Goal: Transaction & Acquisition: Book appointment/travel/reservation

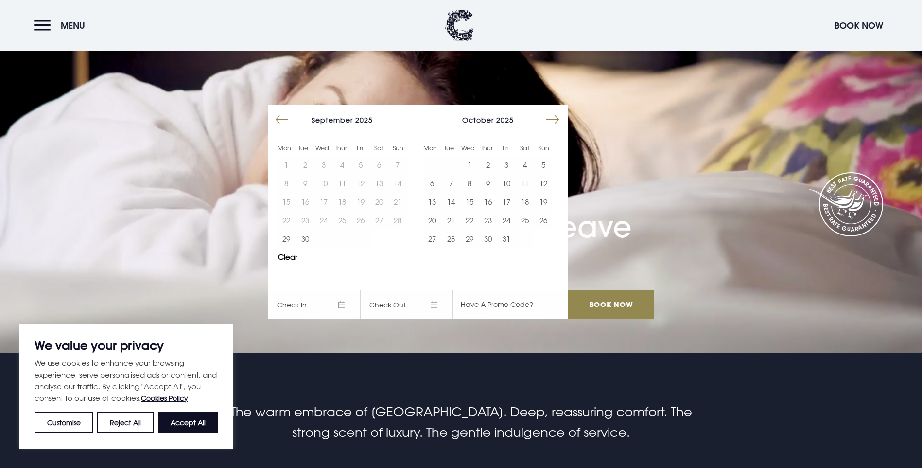
scroll to position [47, 0]
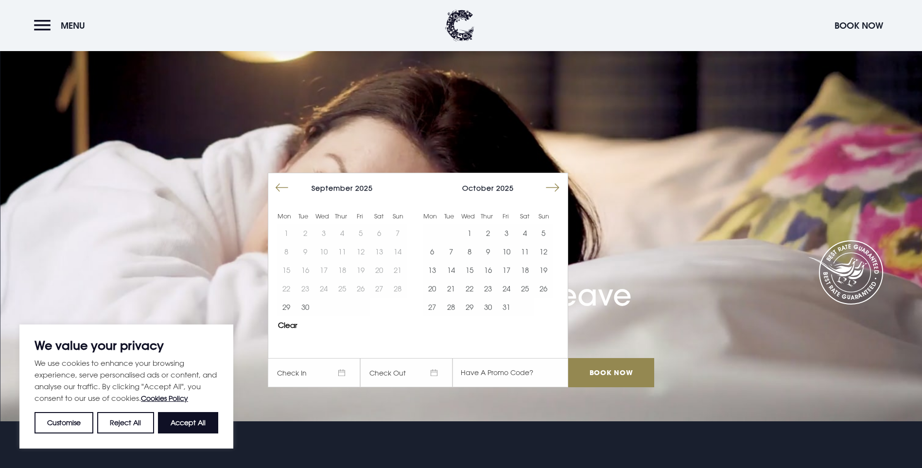
click at [554, 178] on button "Move forward to switch to the next month." at bounding box center [552, 187] width 18 height 18
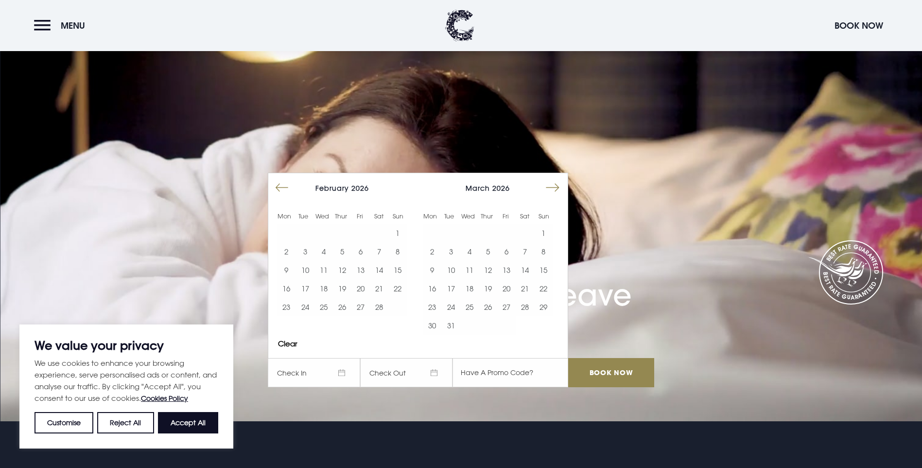
click at [554, 178] on button "Move forward to switch to the next month." at bounding box center [552, 187] width 18 height 18
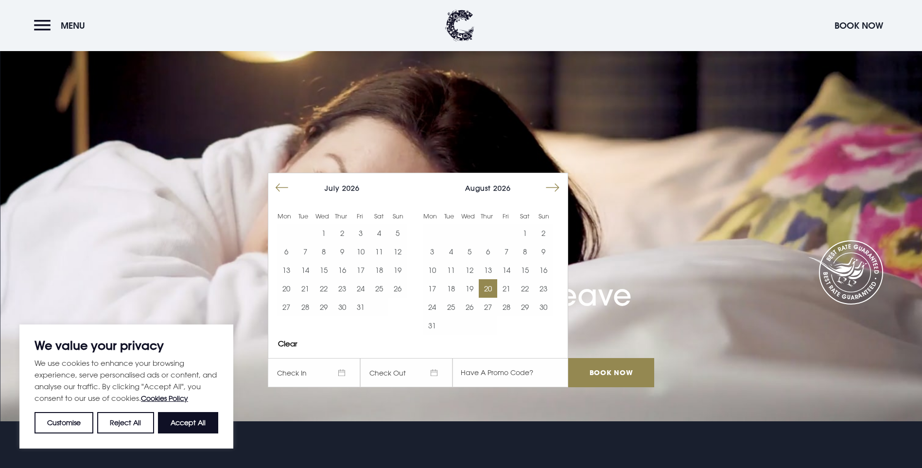
click at [497, 279] on button "20" at bounding box center [488, 288] width 18 height 18
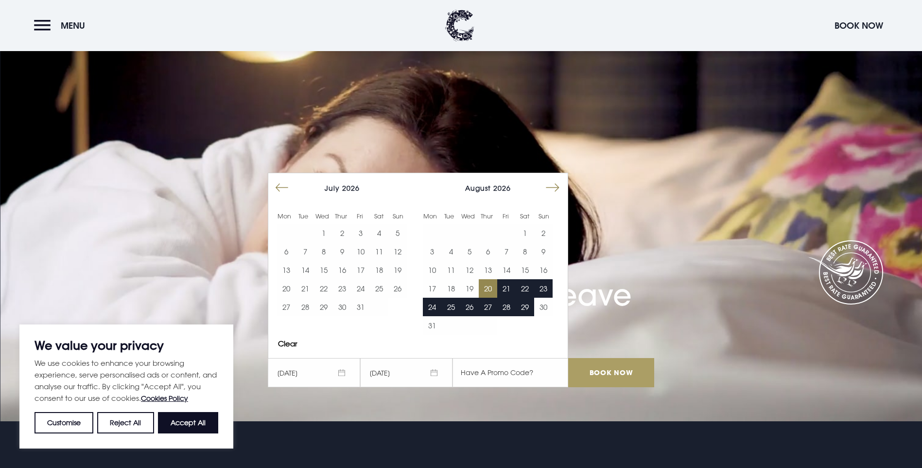
click at [607, 358] on input "Book Now" at bounding box center [611, 372] width 86 height 29
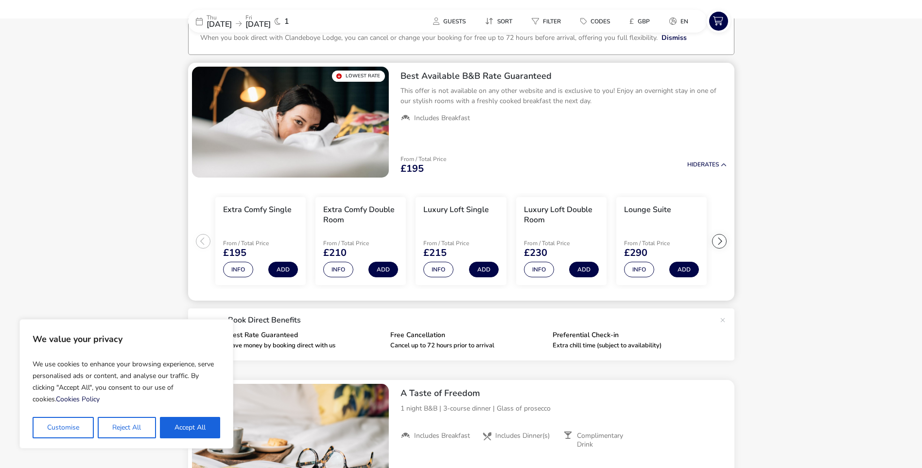
scroll to position [67, 0]
click at [201, 425] on button "Accept All" at bounding box center [190, 426] width 60 height 21
checkbox input "true"
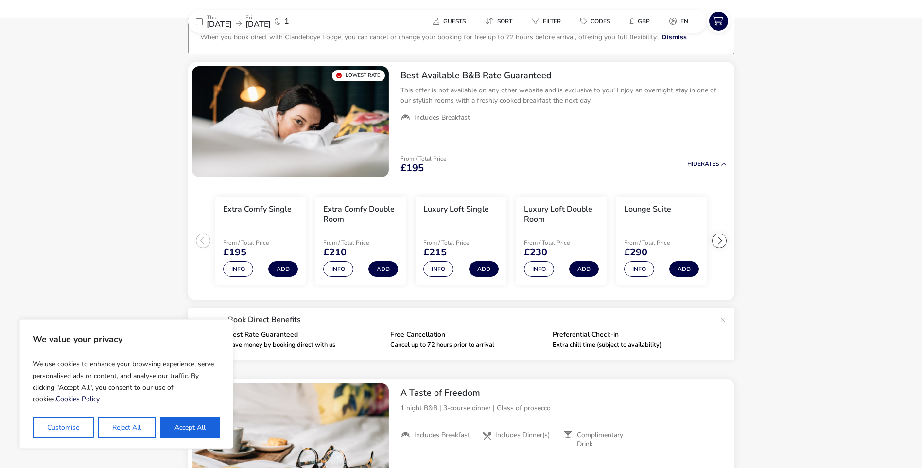
checkbox input "true"
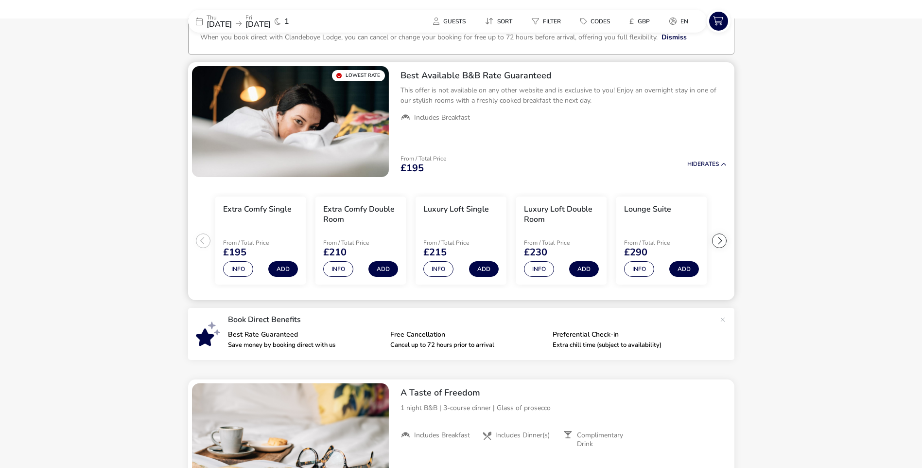
scroll to position [0, 0]
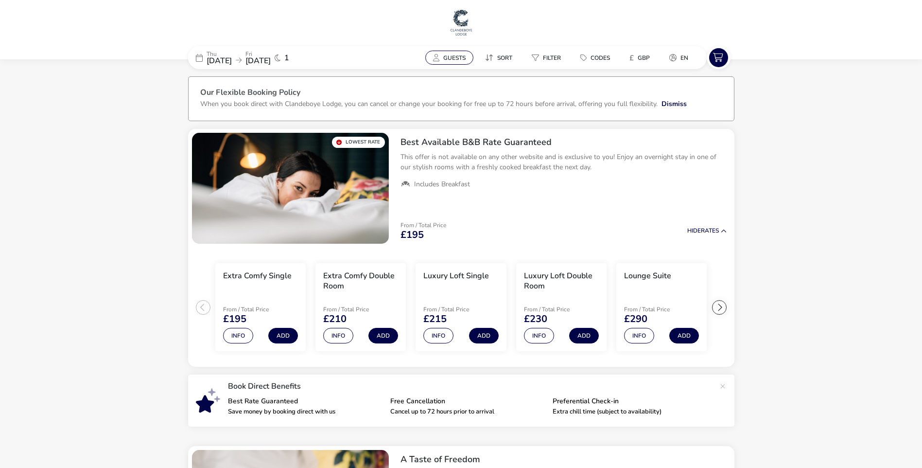
click at [457, 61] on span "Guests" at bounding box center [454, 58] width 22 height 8
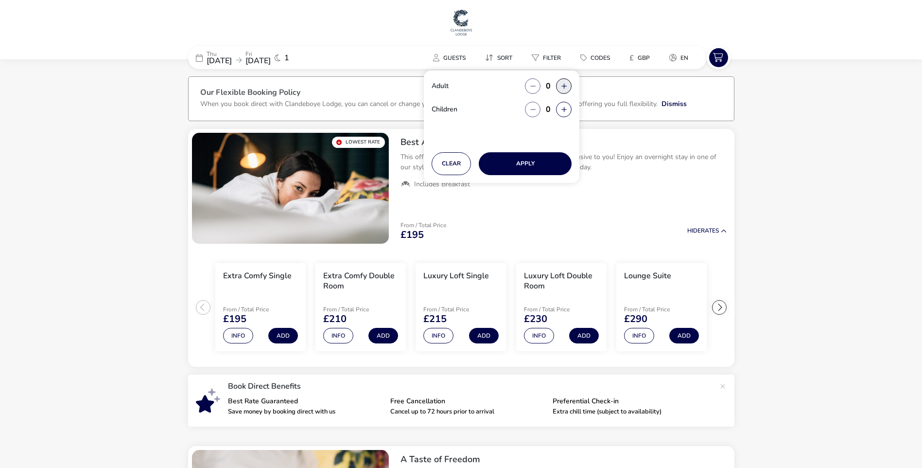
click at [562, 88] on button "button" at bounding box center [564, 86] width 16 height 16
click at [560, 86] on button "button" at bounding box center [564, 86] width 16 height 16
type input "2"
click at [550, 162] on button "Apply" at bounding box center [525, 163] width 93 height 23
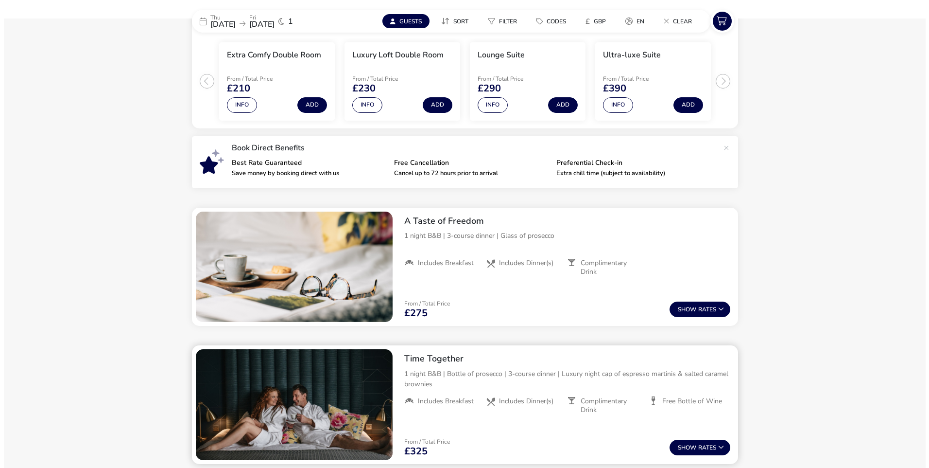
scroll to position [103, 0]
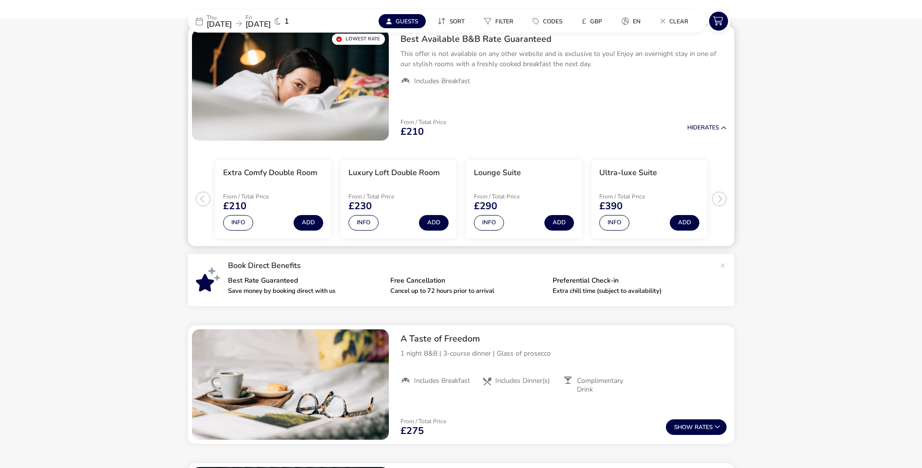
click at [205, 198] on ul "Extra Comfy Double Room From / Total Price £210 Info Add Luxury Loft Double Roo…" at bounding box center [461, 195] width 546 height 102
click at [231, 223] on button "Info" at bounding box center [238, 223] width 30 height 16
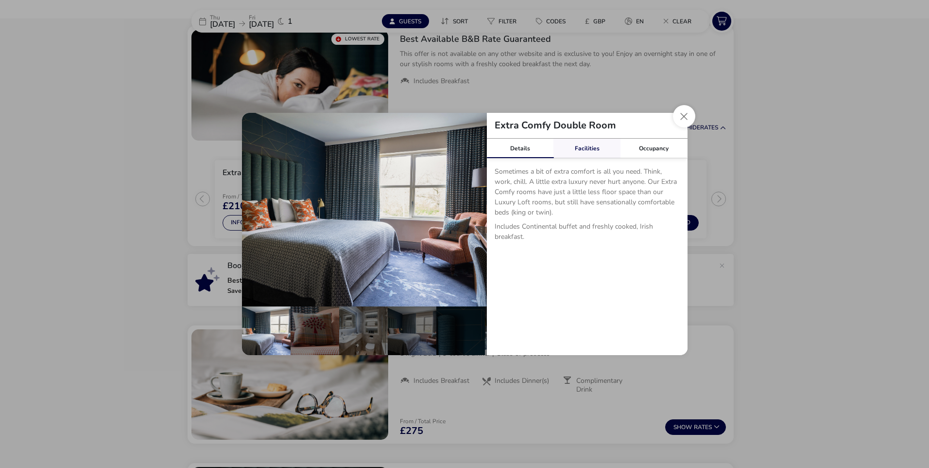
click at [584, 147] on link "Facilities" at bounding box center [587, 148] width 67 height 19
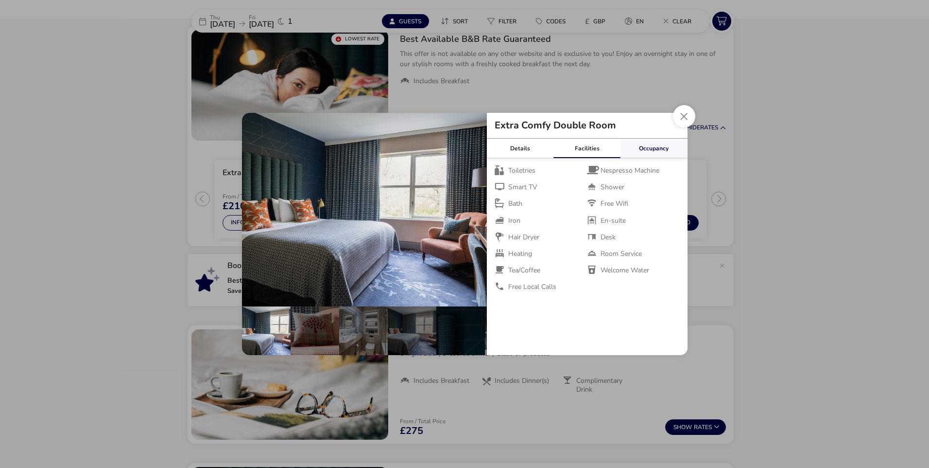
click at [651, 155] on link "Occupancy" at bounding box center [654, 148] width 67 height 19
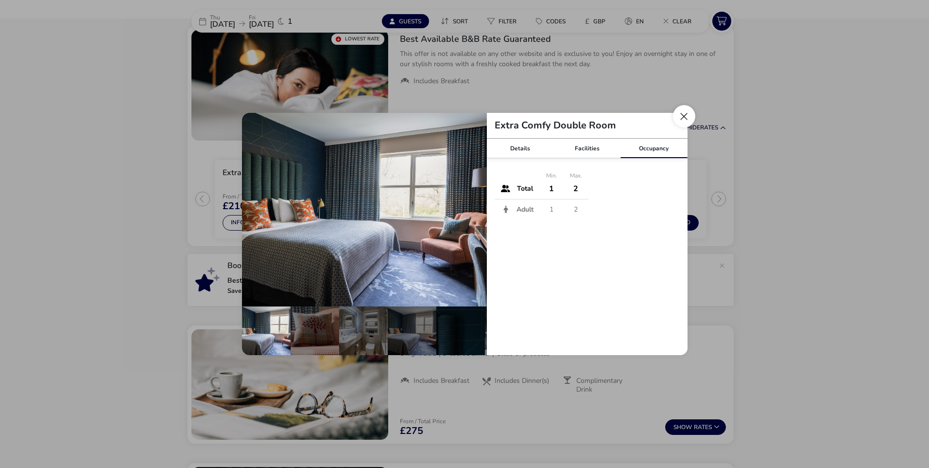
click at [687, 113] on button "Close dialog" at bounding box center [684, 116] width 22 height 22
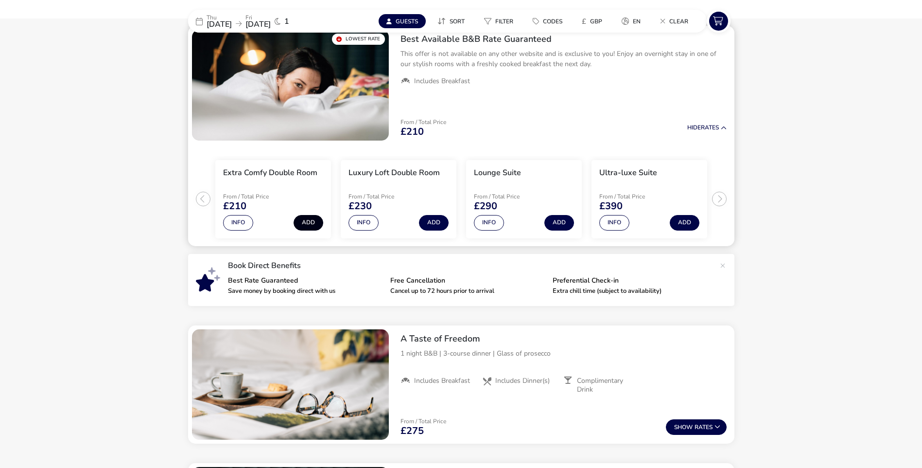
click at [302, 224] on button "Add" at bounding box center [309, 223] width 30 height 16
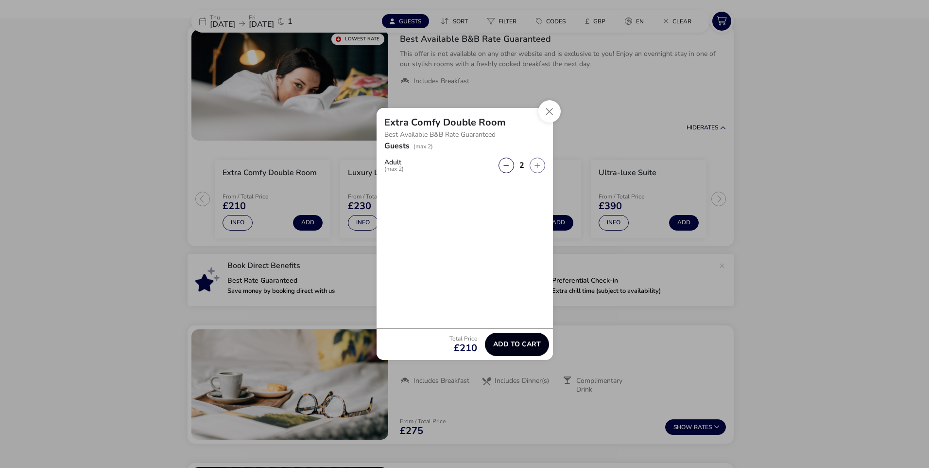
click at [517, 353] on button "Add to cart" at bounding box center [517, 343] width 64 height 23
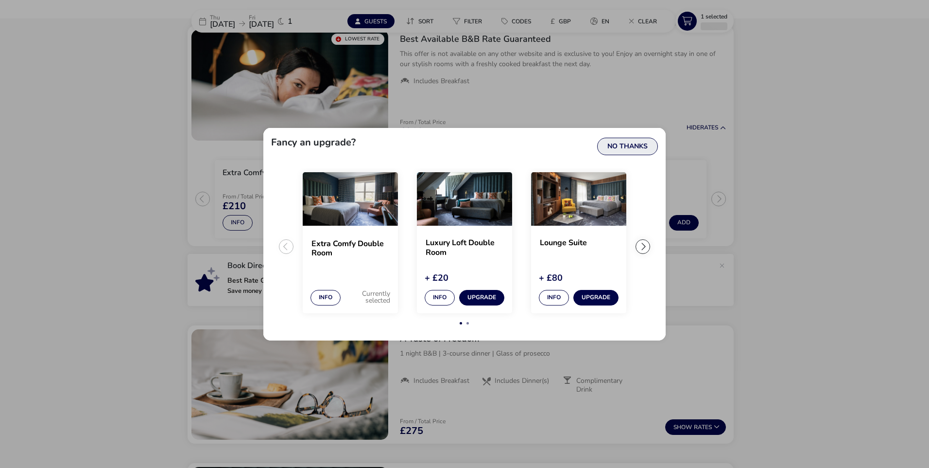
click at [642, 141] on button "No Thanks" at bounding box center [627, 146] width 61 height 17
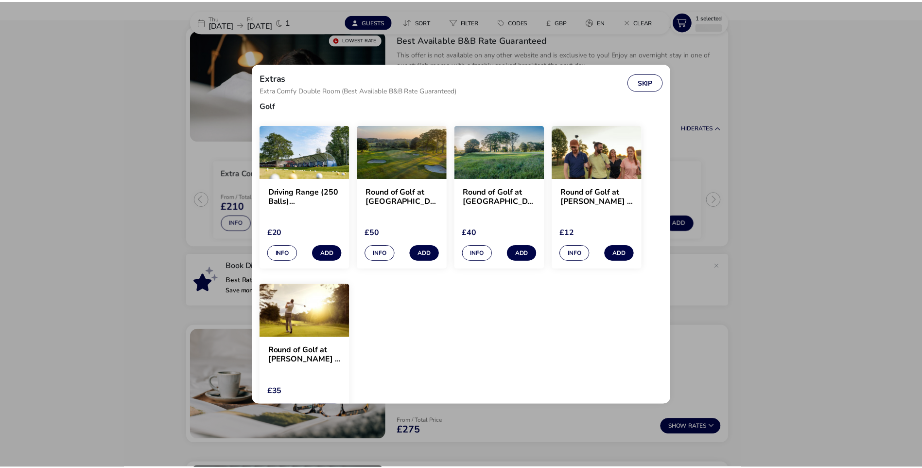
scroll to position [757, 0]
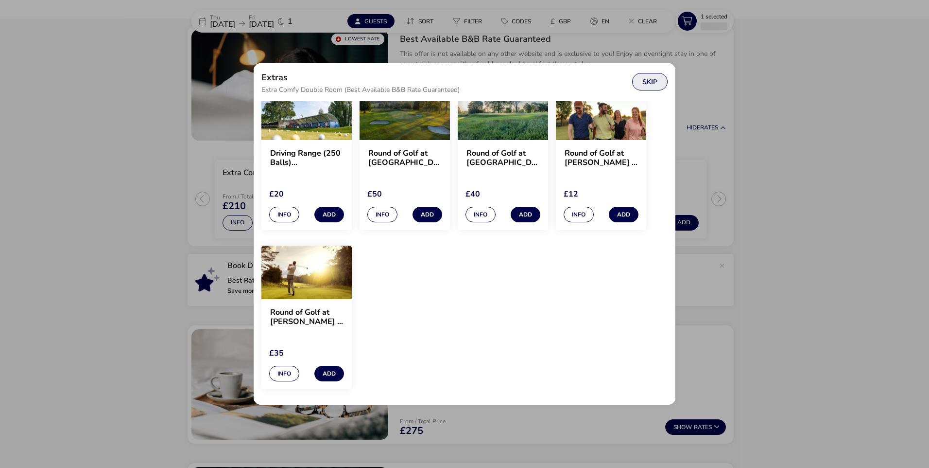
click at [650, 80] on button "Skip" at bounding box center [649, 81] width 35 height 17
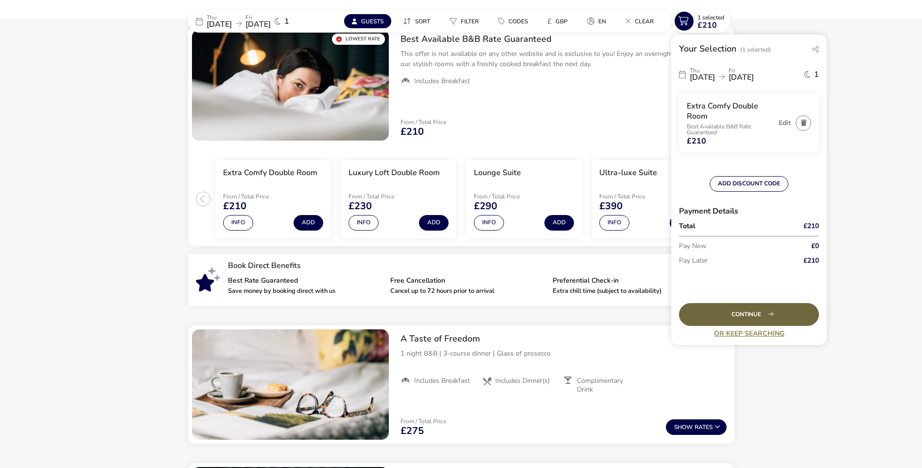
click at [793, 314] on div "Continue" at bounding box center [749, 314] width 140 height 23
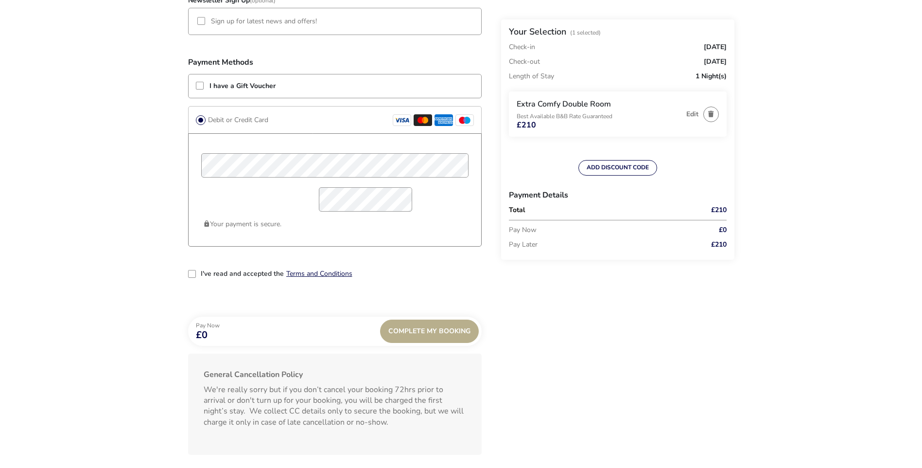
scroll to position [778, 0]
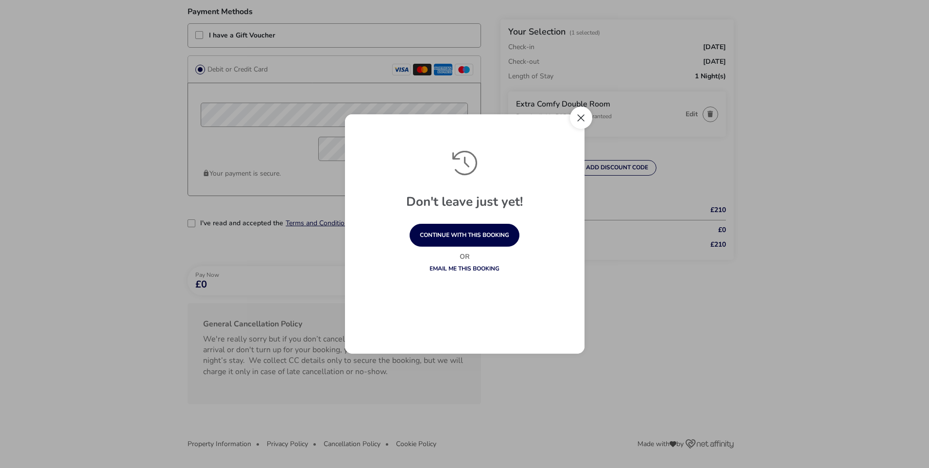
click at [586, 116] on button "Close" at bounding box center [581, 117] width 22 height 22
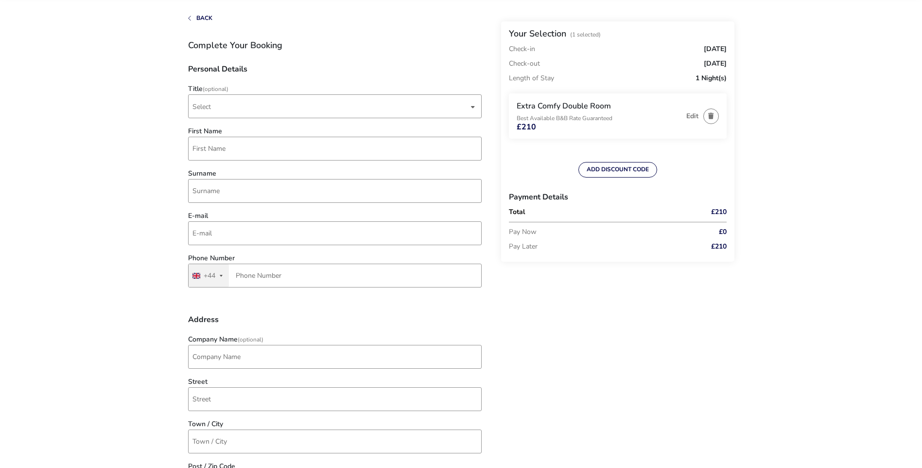
scroll to position [0, 0]
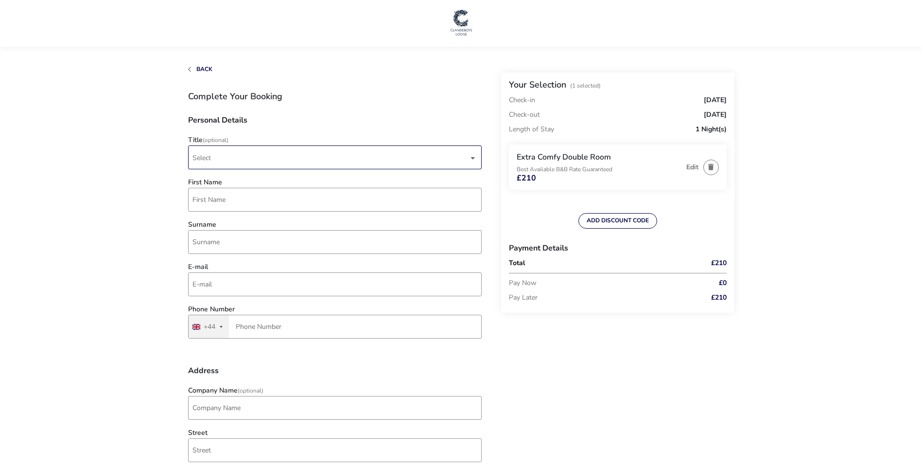
click at [420, 156] on span "Select" at bounding box center [330, 157] width 276 height 23
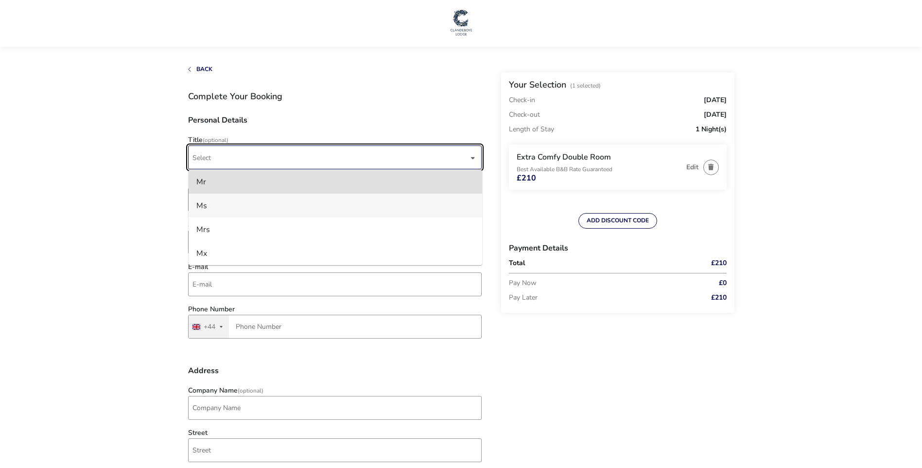
click at [354, 206] on li "Ms" at bounding box center [336, 205] width 294 height 24
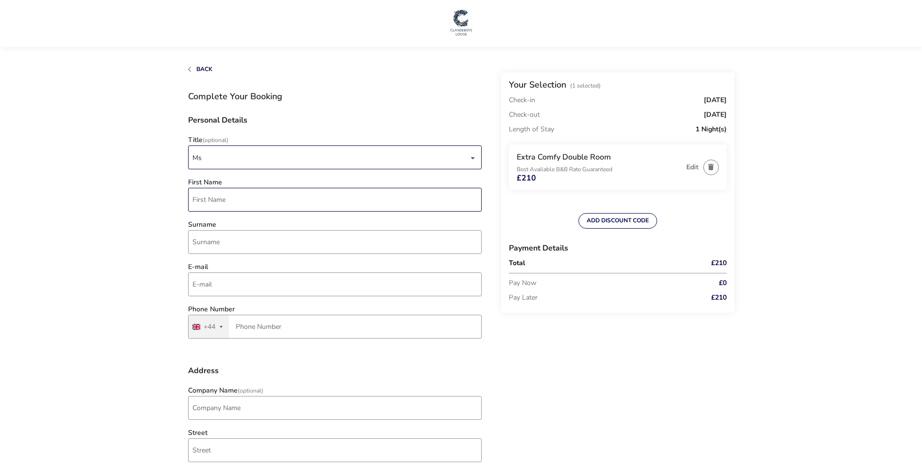
click at [336, 201] on input "First Name" at bounding box center [335, 200] width 294 height 24
type input "Chloe"
type input "McAdam"
type input "chloemcadam99@gmail.com"
type input "7922 084444"
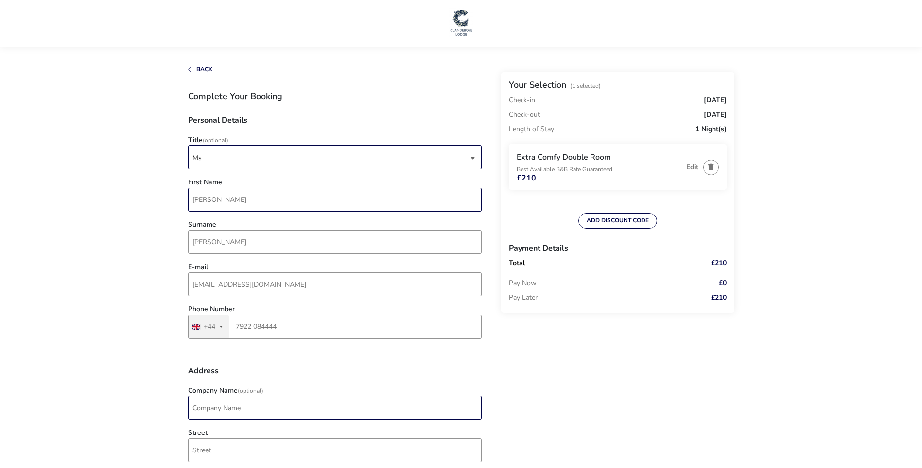
type input "Northern Ireland Screen"
type input "32 Divis Way"
type input "Lisburn"
type input "BT28 1DP"
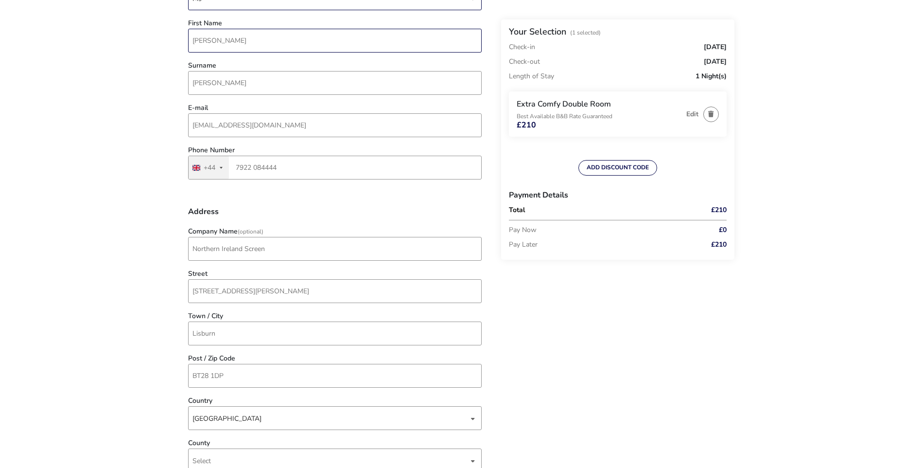
scroll to position [194, 0]
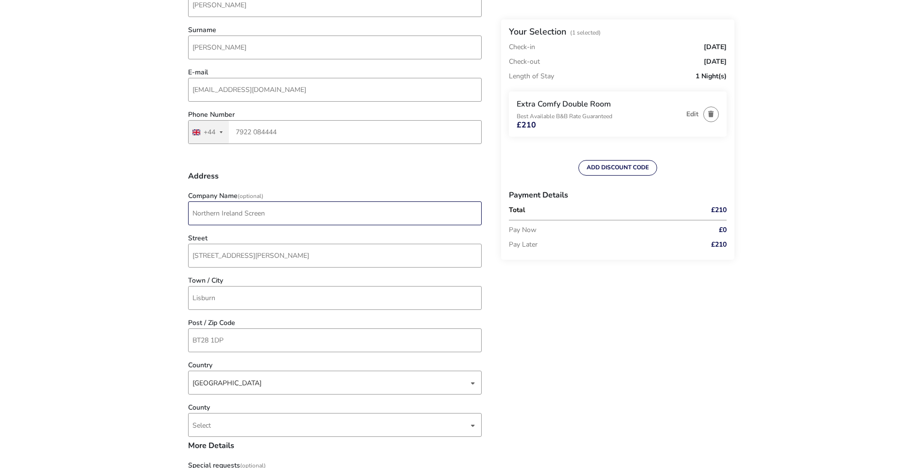
click at [286, 214] on input "Northern Ireland Screen" at bounding box center [335, 213] width 294 height 24
drag, startPoint x: 242, startPoint y: 209, endPoint x: 149, endPoint y: 220, distance: 93.9
click at [150, 221] on naf-accommodations-shell "Back Your Selection (1 Selected) Check-in Thursday, 20 Aug 2026 Check-out Frida…" at bounding box center [461, 428] width 922 height 1245
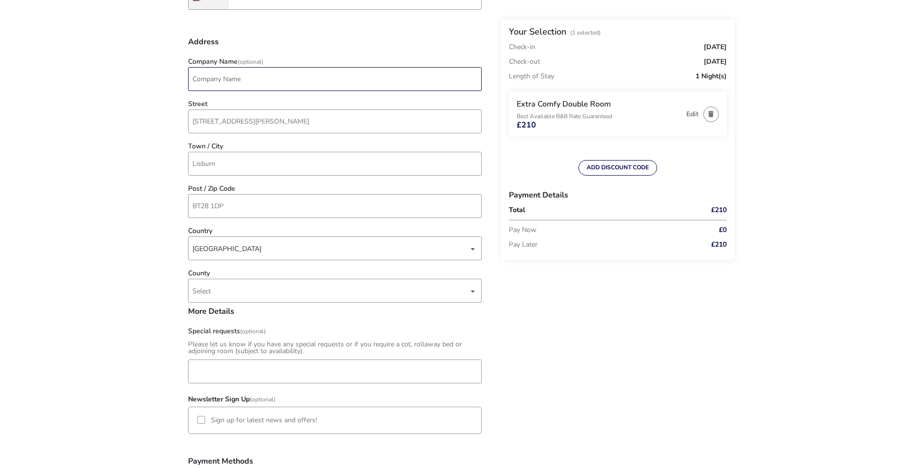
scroll to position [340, 0]
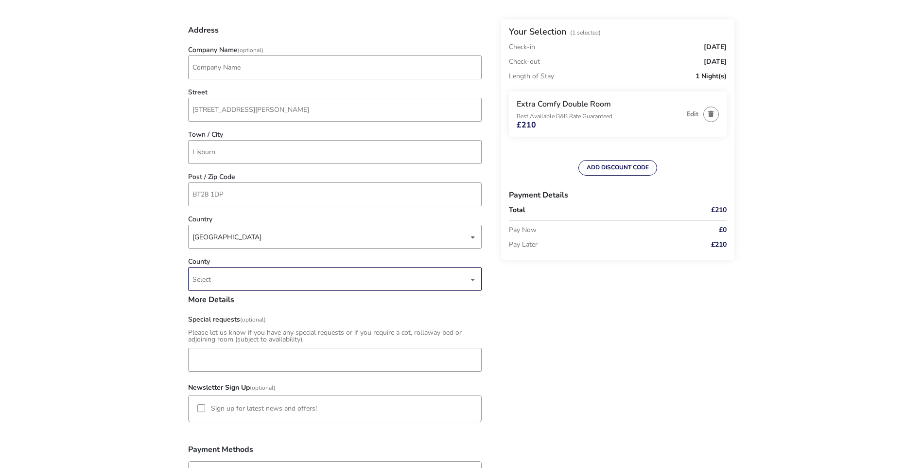
click at [436, 284] on span "Select" at bounding box center [330, 278] width 276 height 23
type input "antr"
click at [388, 328] on li "Antrim" at bounding box center [336, 327] width 294 height 24
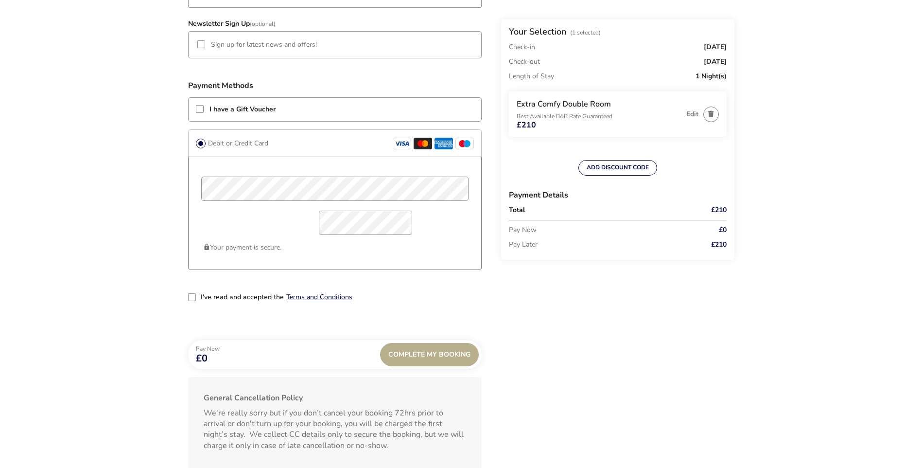
scroll to position [778, 0]
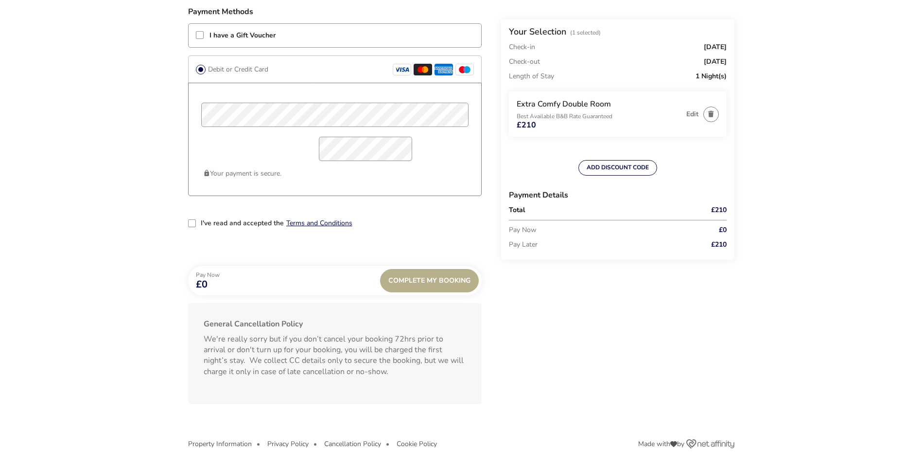
click at [189, 225] on div "2-term_condi" at bounding box center [192, 223] width 8 height 8
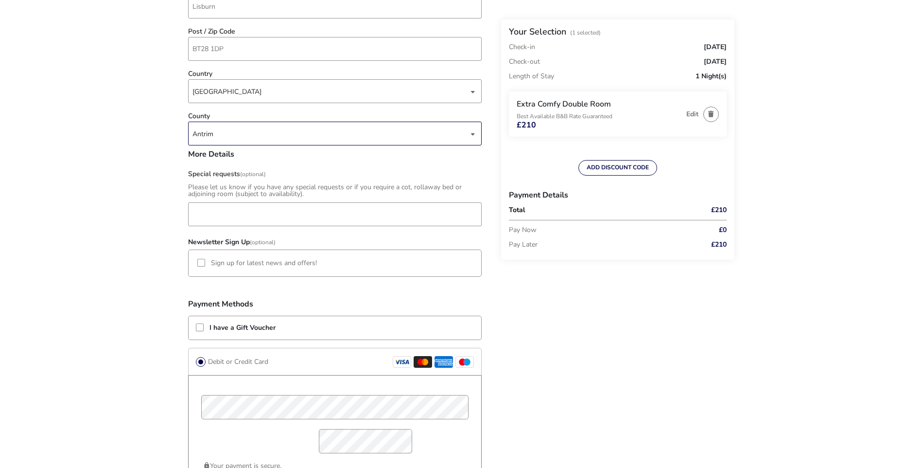
scroll to position [583, 0]
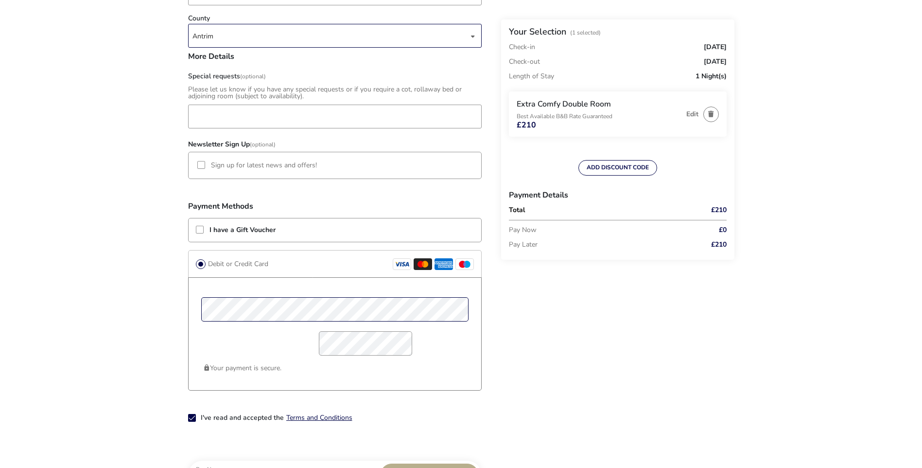
click at [197, 311] on div "Your payment is secure." at bounding box center [335, 333] width 294 height 113
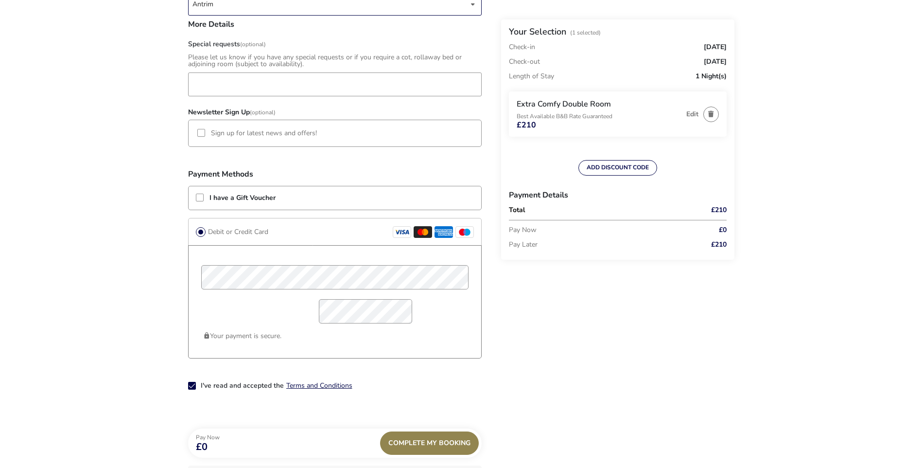
scroll to position [632, 0]
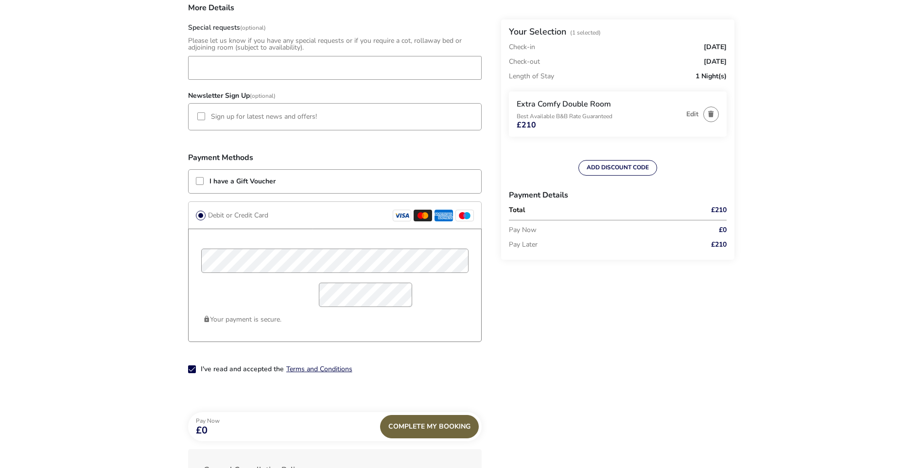
click at [462, 425] on div "Complete My Booking" at bounding box center [429, 426] width 99 height 23
